Goal: Information Seeking & Learning: Learn about a topic

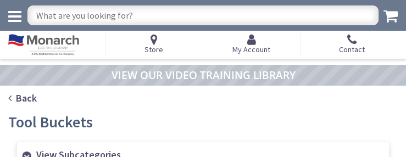
scroll to position [693, 0]
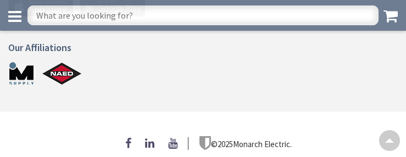
scroll to position [701, 0]
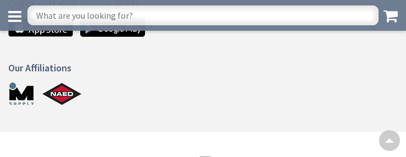
scroll to position [856, 0]
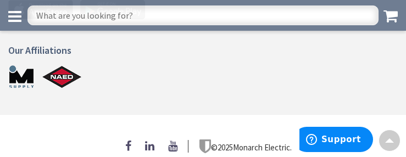
scroll to position [693, 0]
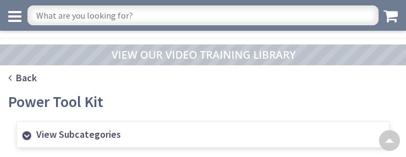
scroll to position [1047, 0]
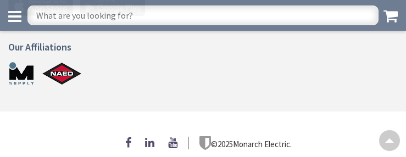
scroll to position [693, 0]
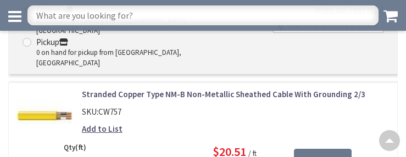
scroll to position [2949, 0]
